Goal: Task Accomplishment & Management: Complete application form

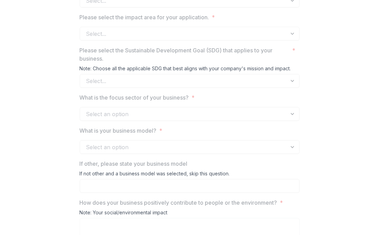
scroll to position [590, 0]
click at [291, 120] on div "Select an option" at bounding box center [190, 114] width 220 height 14
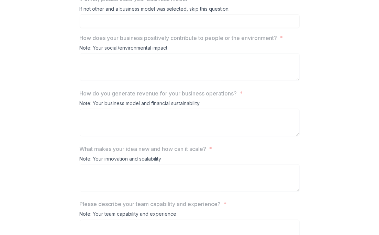
scroll to position [727, 0]
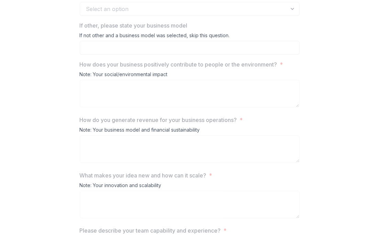
drag, startPoint x: 77, startPoint y: 65, endPoint x: 235, endPoint y: 62, distance: 158.2
click at [239, 65] on div "**********" at bounding box center [189, 60] width 231 height 1390
copy div "If not other and a business model was selected, skip this question."
click at [275, 30] on label "If other, please state your business model" at bounding box center [188, 25] width 216 height 8
click at [241, 80] on div "Note: Your social/environmental impact" at bounding box center [190, 75] width 220 height 9
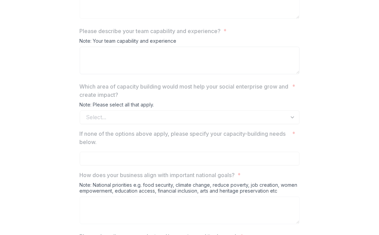
scroll to position [968, 0]
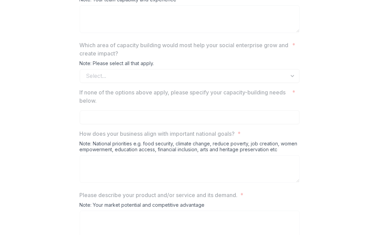
click at [185, 57] on p "Which area of capacity building would most help your social enterprise grow and…" at bounding box center [185, 49] width 210 height 17
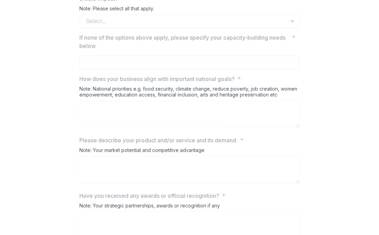
scroll to position [1071, 0]
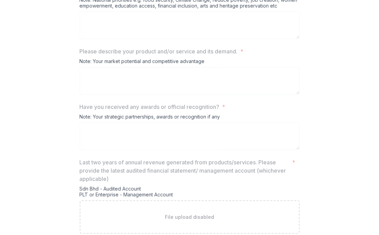
scroll to position [1174, 0]
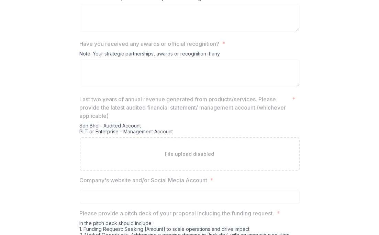
click at [198, 137] on div "Sdn Bhd - Audited Account PLT or Enterprise - Management Account" at bounding box center [190, 129] width 220 height 14
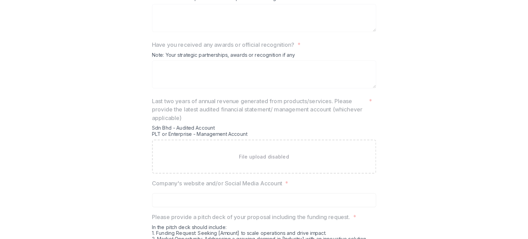
scroll to position [1282, 0]
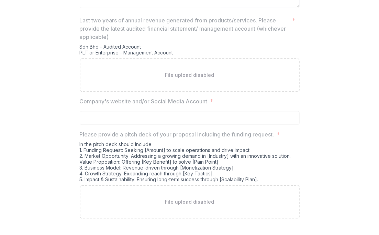
drag, startPoint x: 330, startPoint y: 67, endPoint x: 326, endPoint y: 15, distance: 52.1
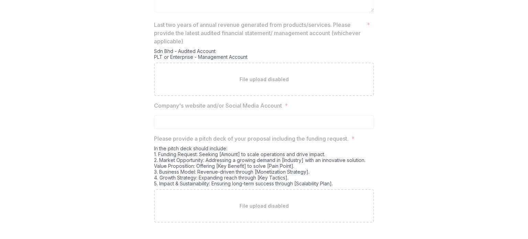
scroll to position [1277, 0]
